Goal: Task Accomplishment & Management: Use online tool/utility

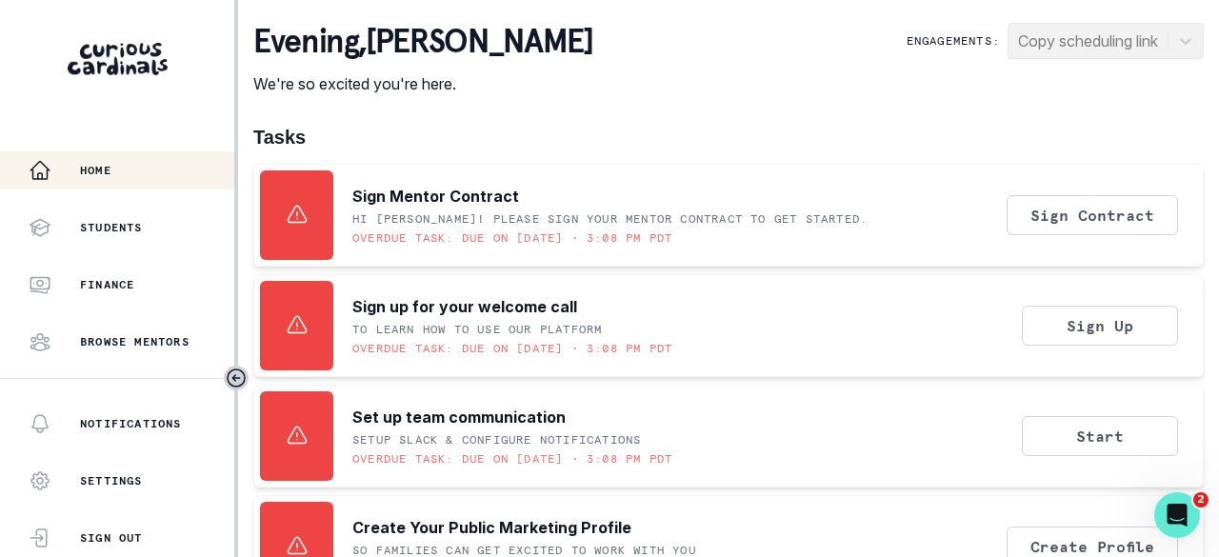
scroll to position [610, 0]
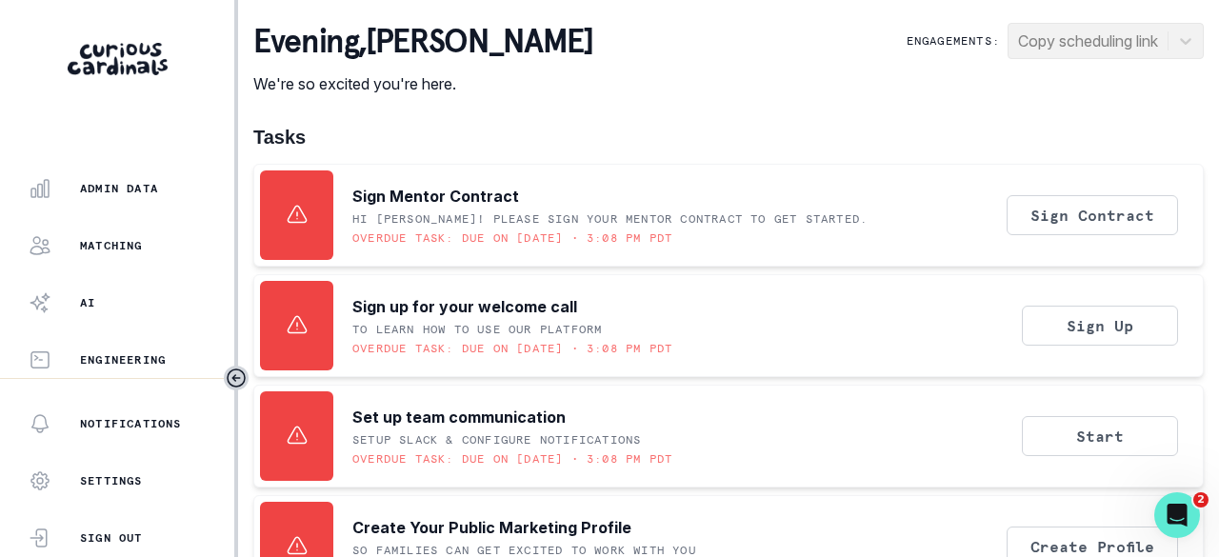
click at [158, 182] on p "Admin Data" at bounding box center [119, 188] width 78 height 15
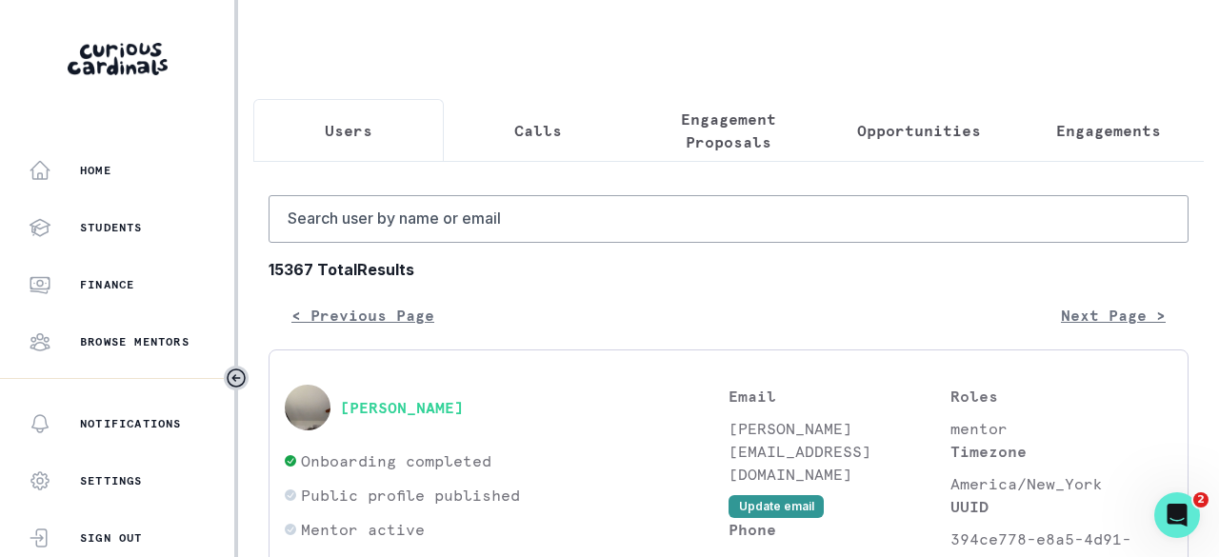
click at [882, 129] on p "Opportunities" at bounding box center [919, 130] width 124 height 23
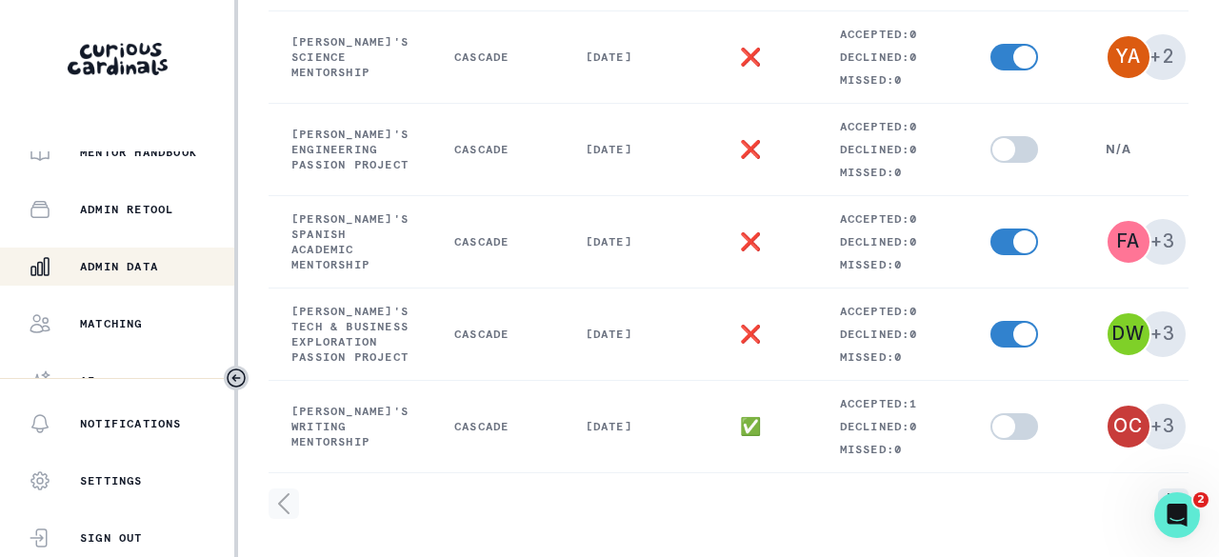
scroll to position [571, 0]
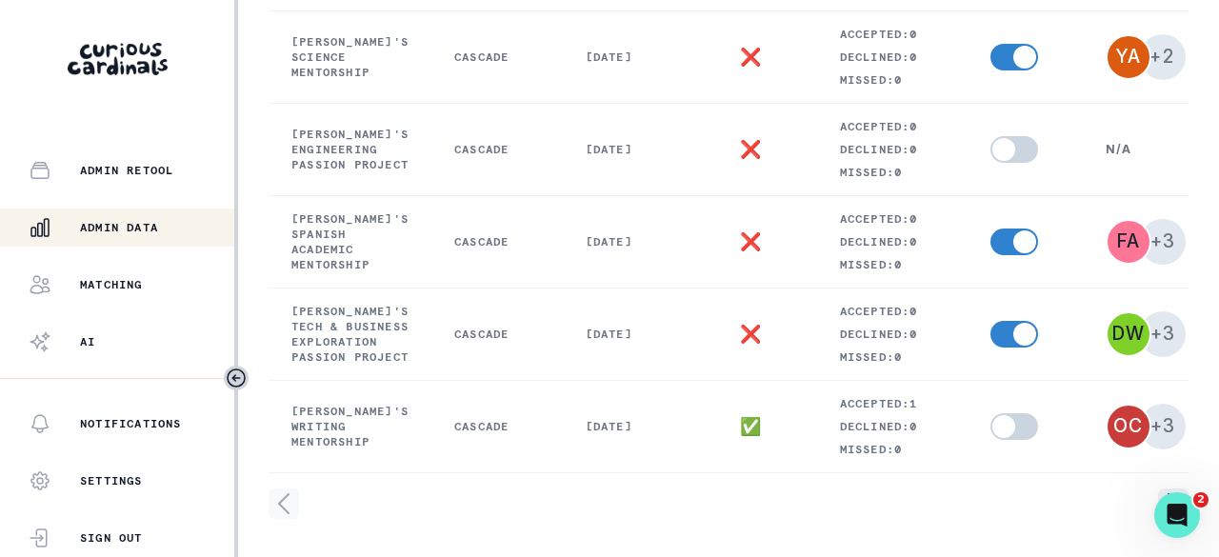
click at [133, 228] on p "Admin Data" at bounding box center [119, 227] width 78 height 15
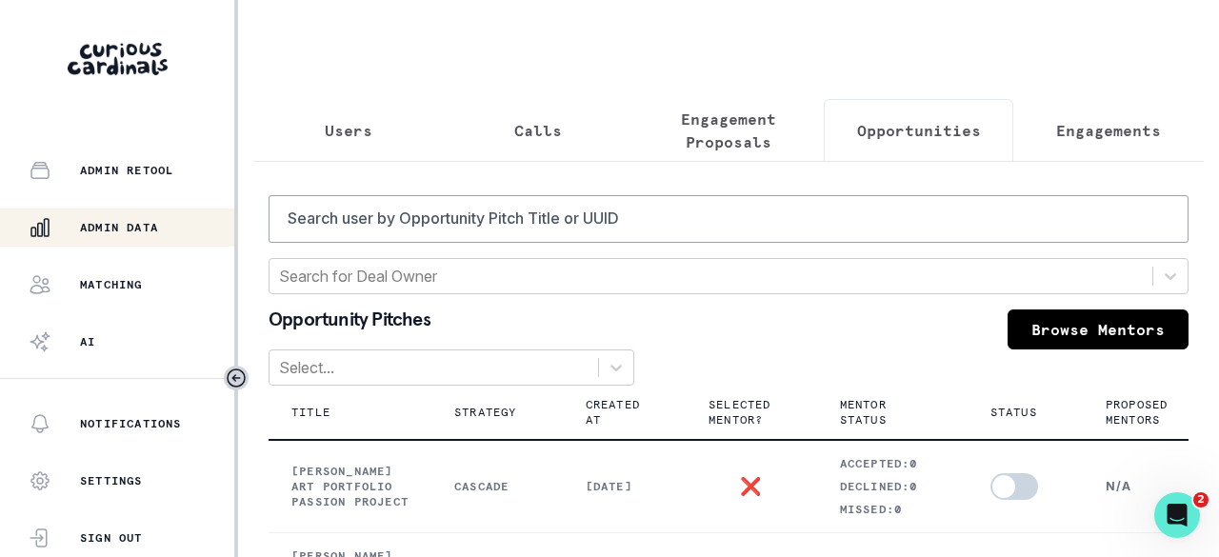
click at [327, 133] on p "Users" at bounding box center [349, 130] width 48 height 23
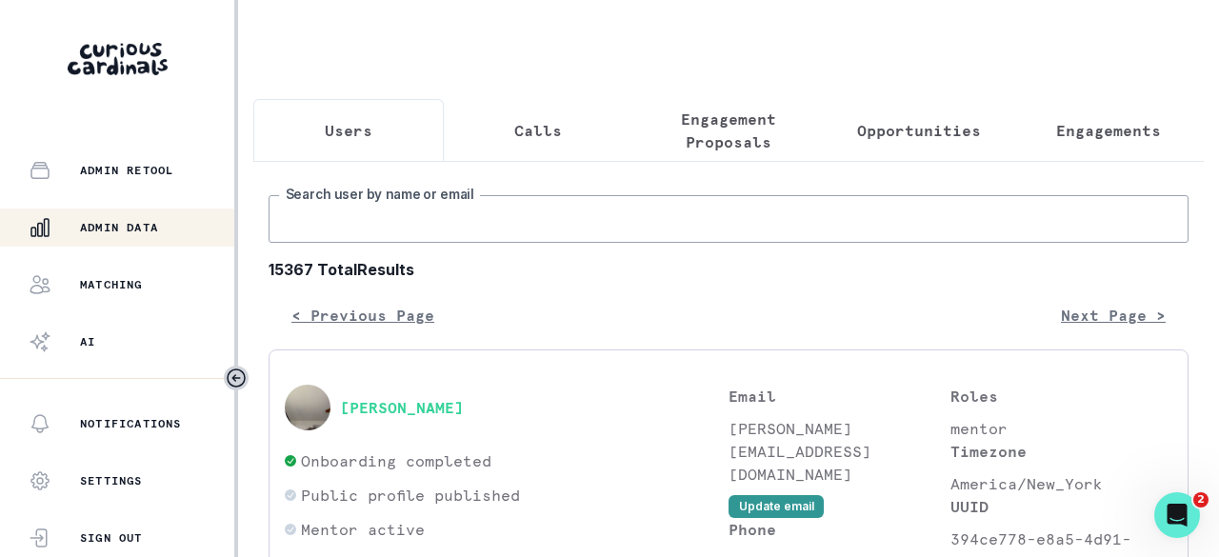
click at [347, 228] on input "Search user by name or email" at bounding box center [728, 219] width 920 height 48
type input "ayo ade"
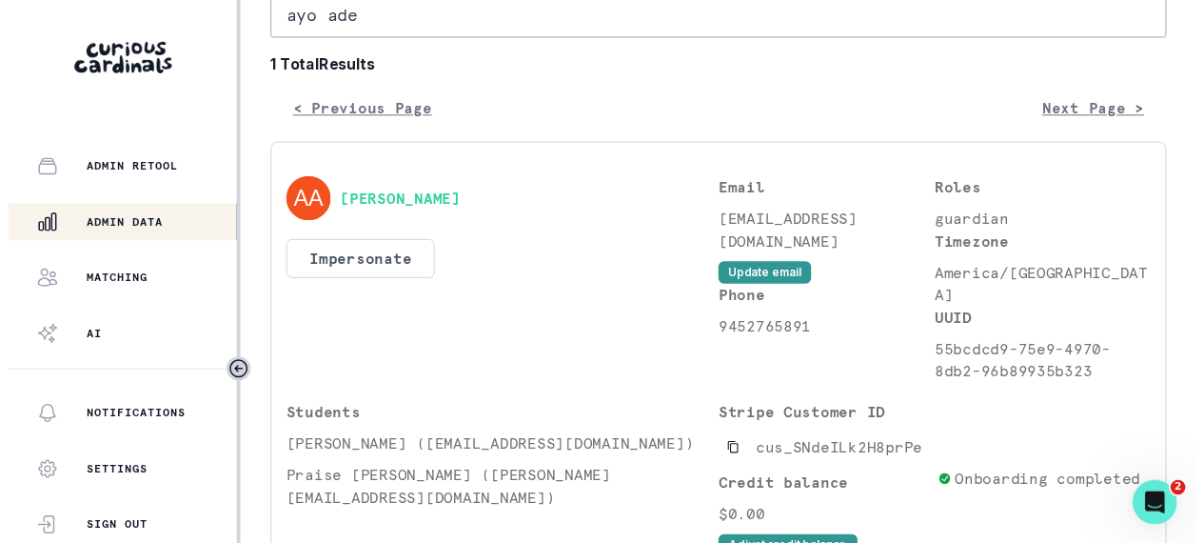
scroll to position [286, 0]
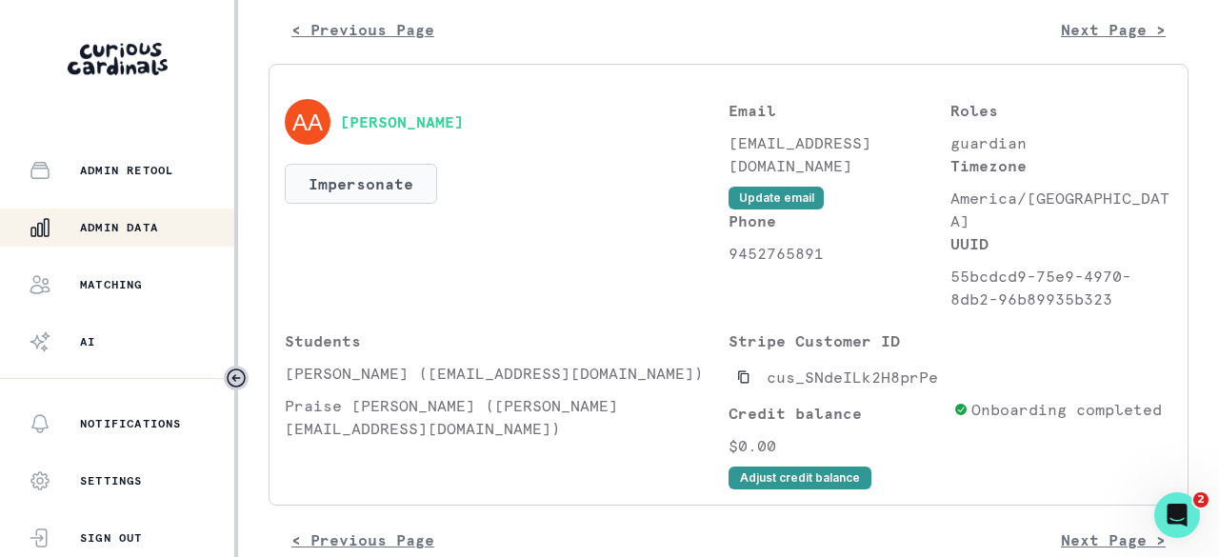
click at [411, 191] on button "Impersonate" at bounding box center [361, 184] width 152 height 40
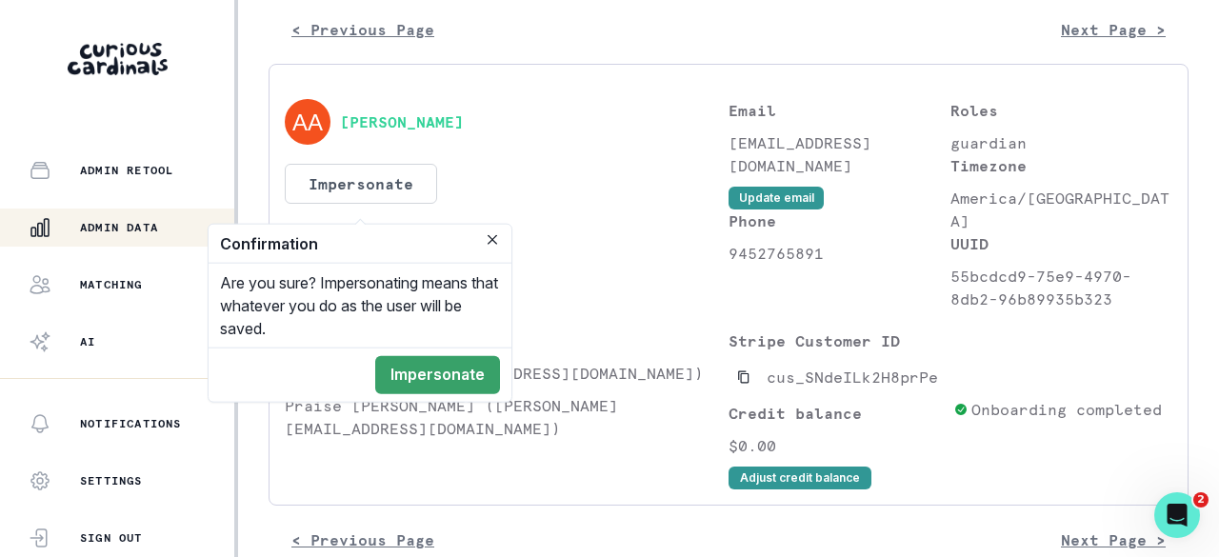
click at [414, 372] on button "Impersonate" at bounding box center [437, 375] width 125 height 38
